Goal: Information Seeking & Learning: Learn about a topic

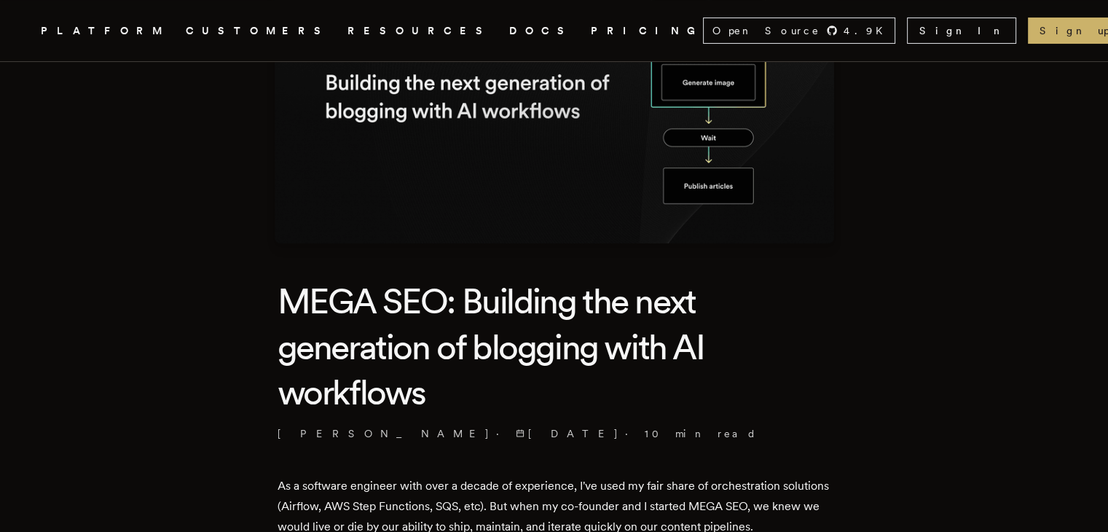
scroll to position [108, 0]
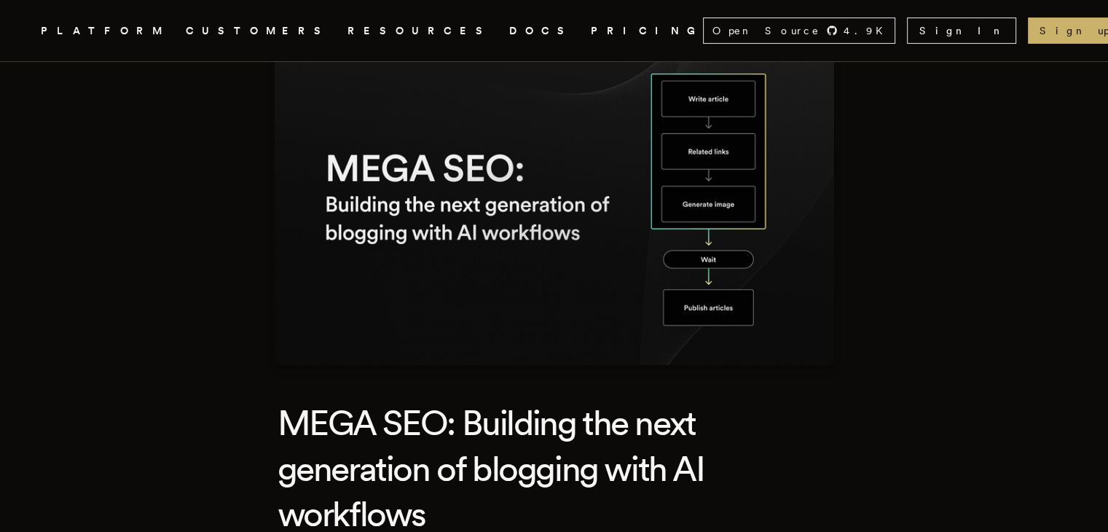
click at [720, 208] on img at bounding box center [554, 198] width 559 height 334
click at [714, 263] on img at bounding box center [554, 198] width 559 height 334
click at [716, 311] on img at bounding box center [554, 198] width 559 height 334
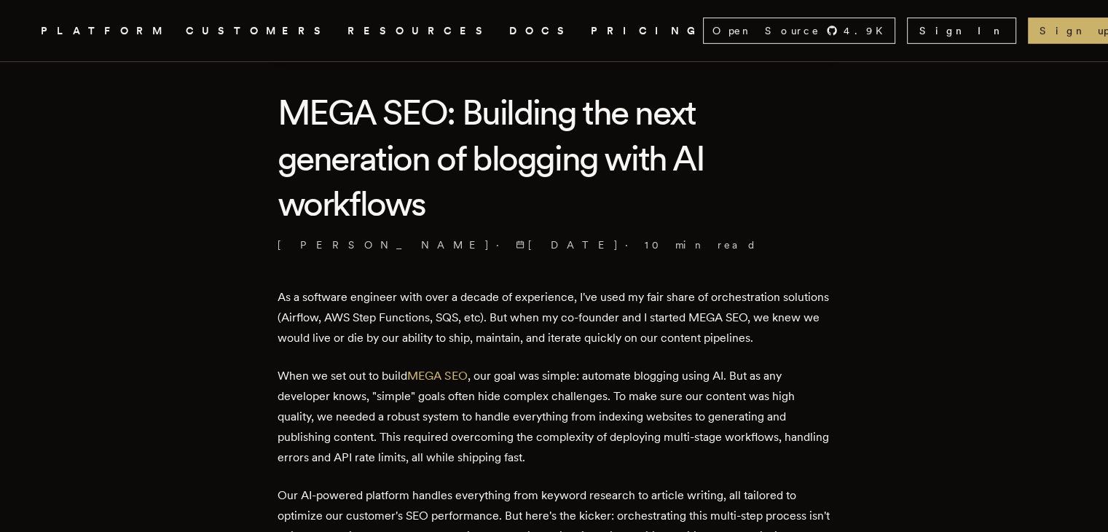
scroll to position [438, 0]
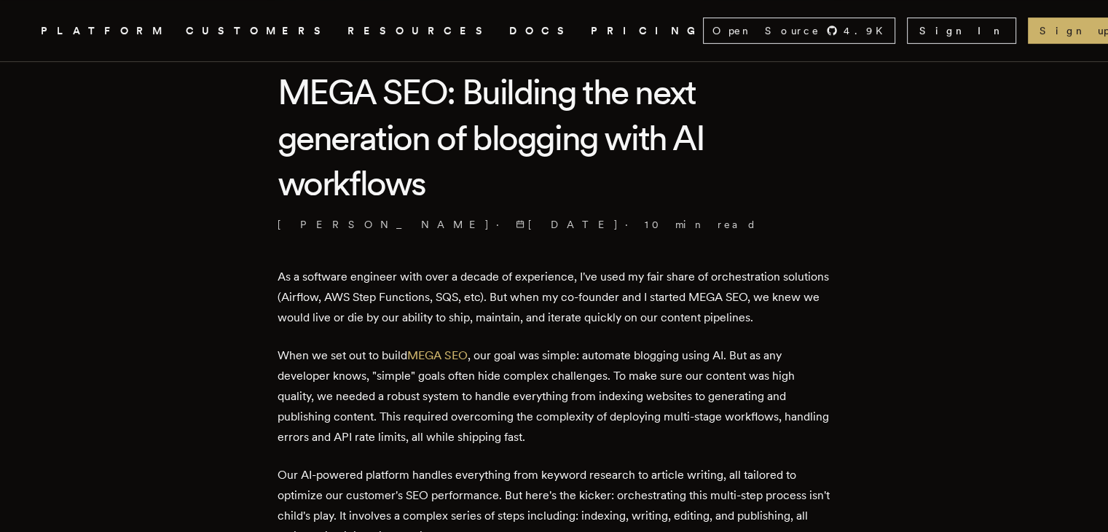
click at [342, 296] on p "As a software engineer with over a decade of experience, I've used my fair shar…" at bounding box center [554, 297] width 554 height 61
copy p "Airflow"
click at [342, 296] on p "As a software engineer with over a decade of experience, I've used my fair shar…" at bounding box center [554, 297] width 554 height 61
click at [382, 299] on p "As a software engineer with over a decade of experience, I've used my fair shar…" at bounding box center [554, 297] width 554 height 61
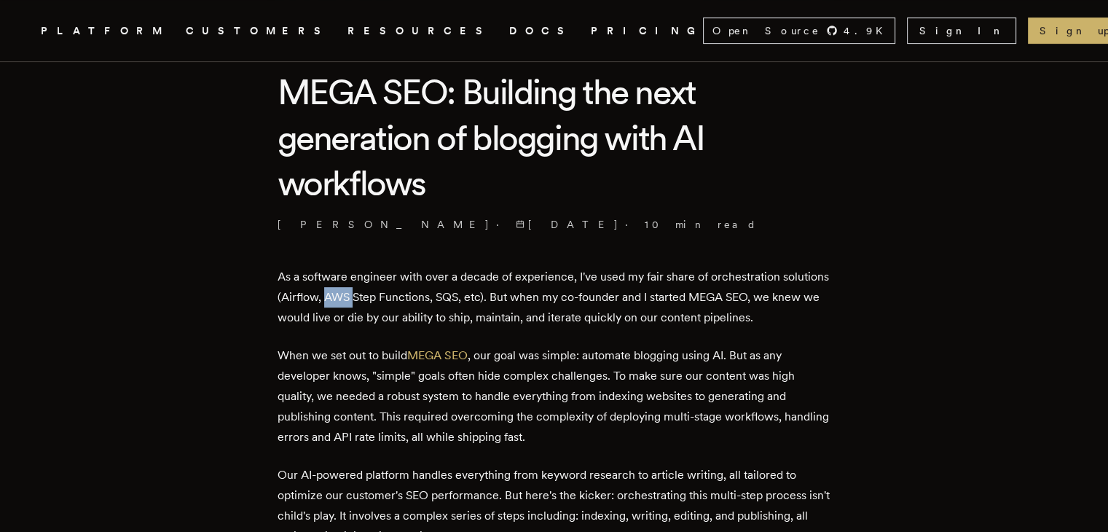
click at [382, 299] on p "As a software engineer with over a decade of experience, I've used my fair shar…" at bounding box center [554, 297] width 554 height 61
click at [483, 301] on p "As a software engineer with over a decade of experience, I've used my fair shar…" at bounding box center [554, 297] width 554 height 61
copy p "AWS Step Functions,"
click at [741, 312] on p "As a software engineer with over a decade of experience, I've used my fair shar…" at bounding box center [554, 297] width 554 height 61
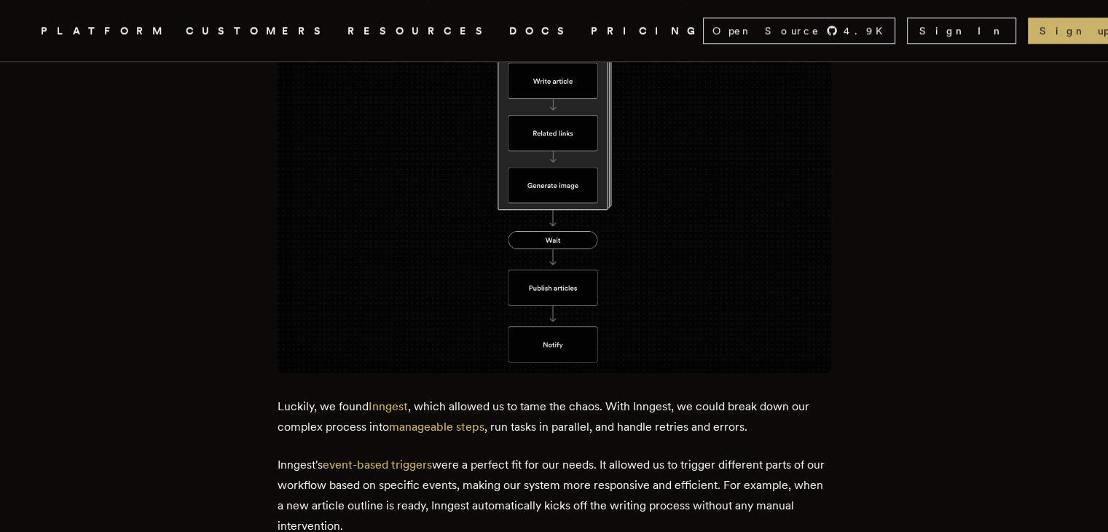
scroll to position [1409, 0]
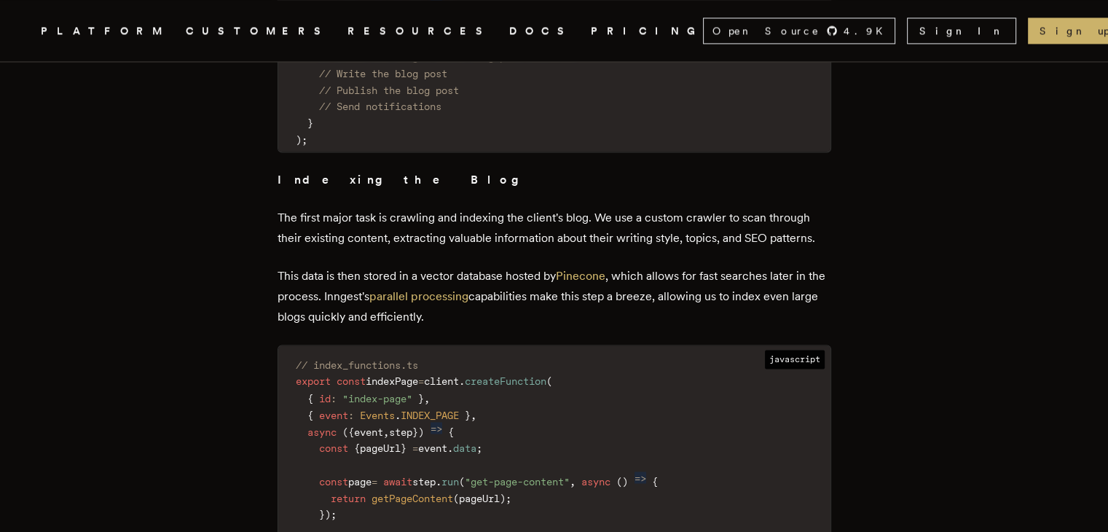
scroll to position [2351, 0]
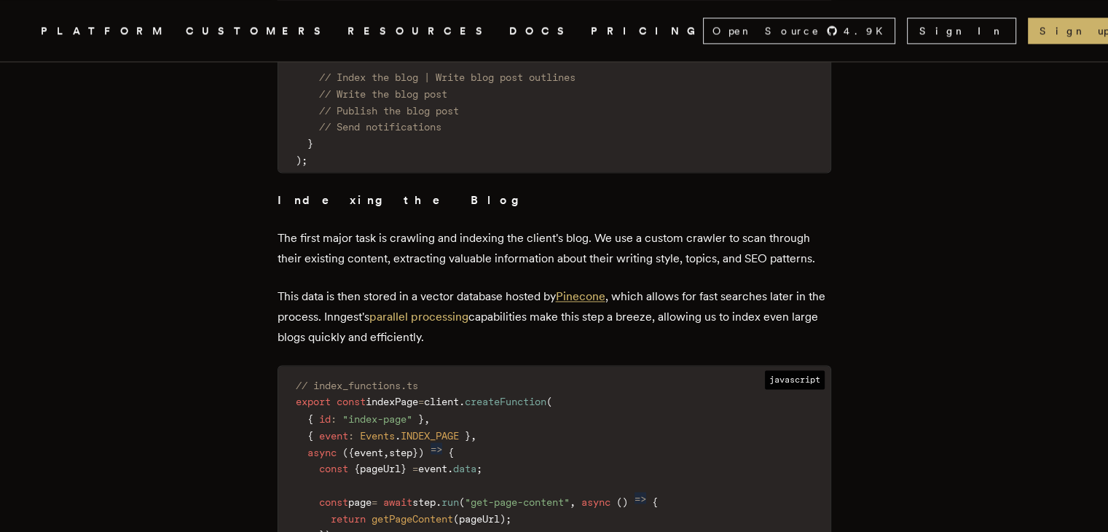
click at [599, 289] on link "Pinecone" at bounding box center [581, 296] width 50 height 14
